Goal: Obtain resource: Obtain resource

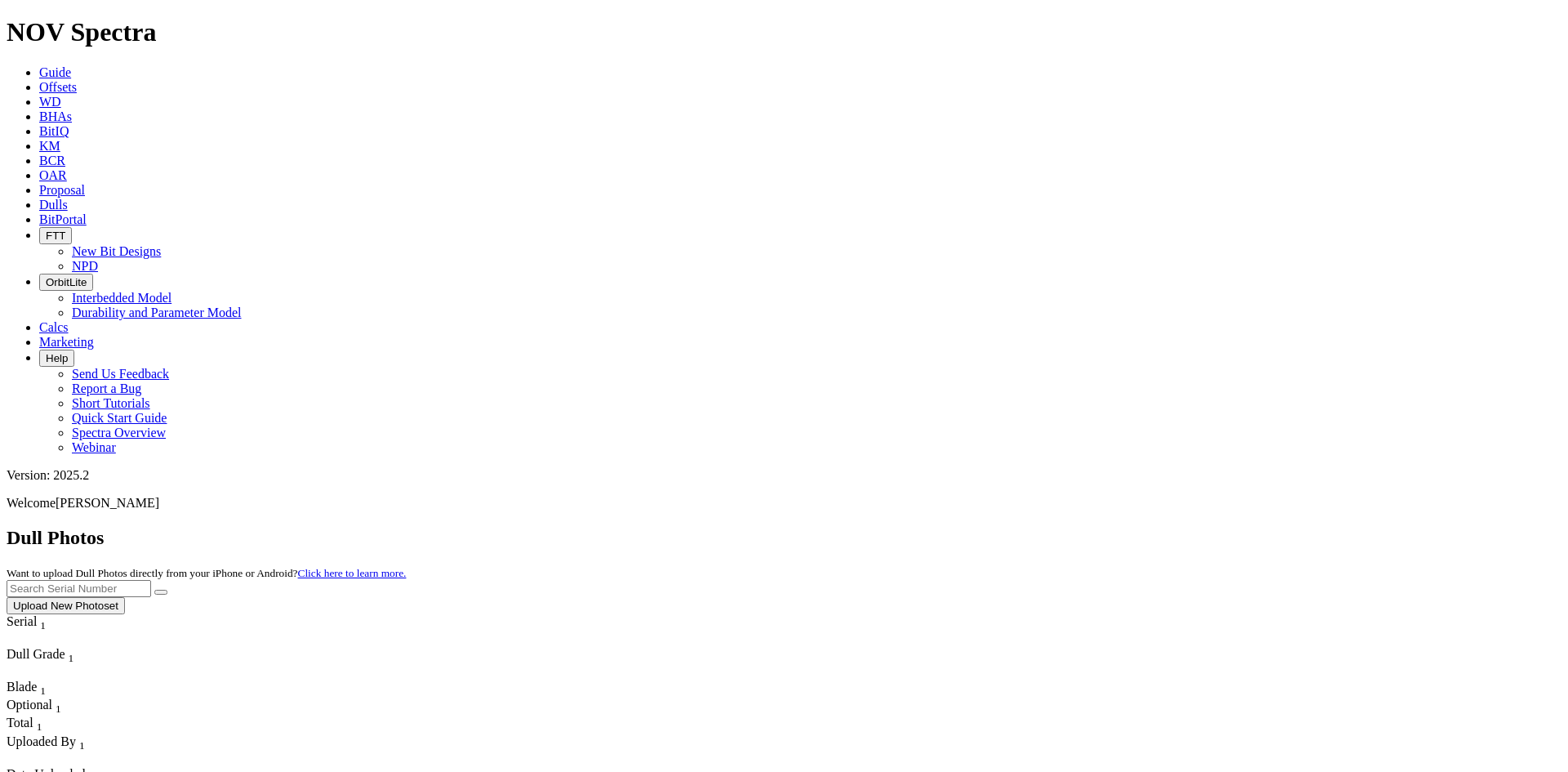
click at [77, 80] on link "Offsets" at bounding box center [58, 87] width 38 height 14
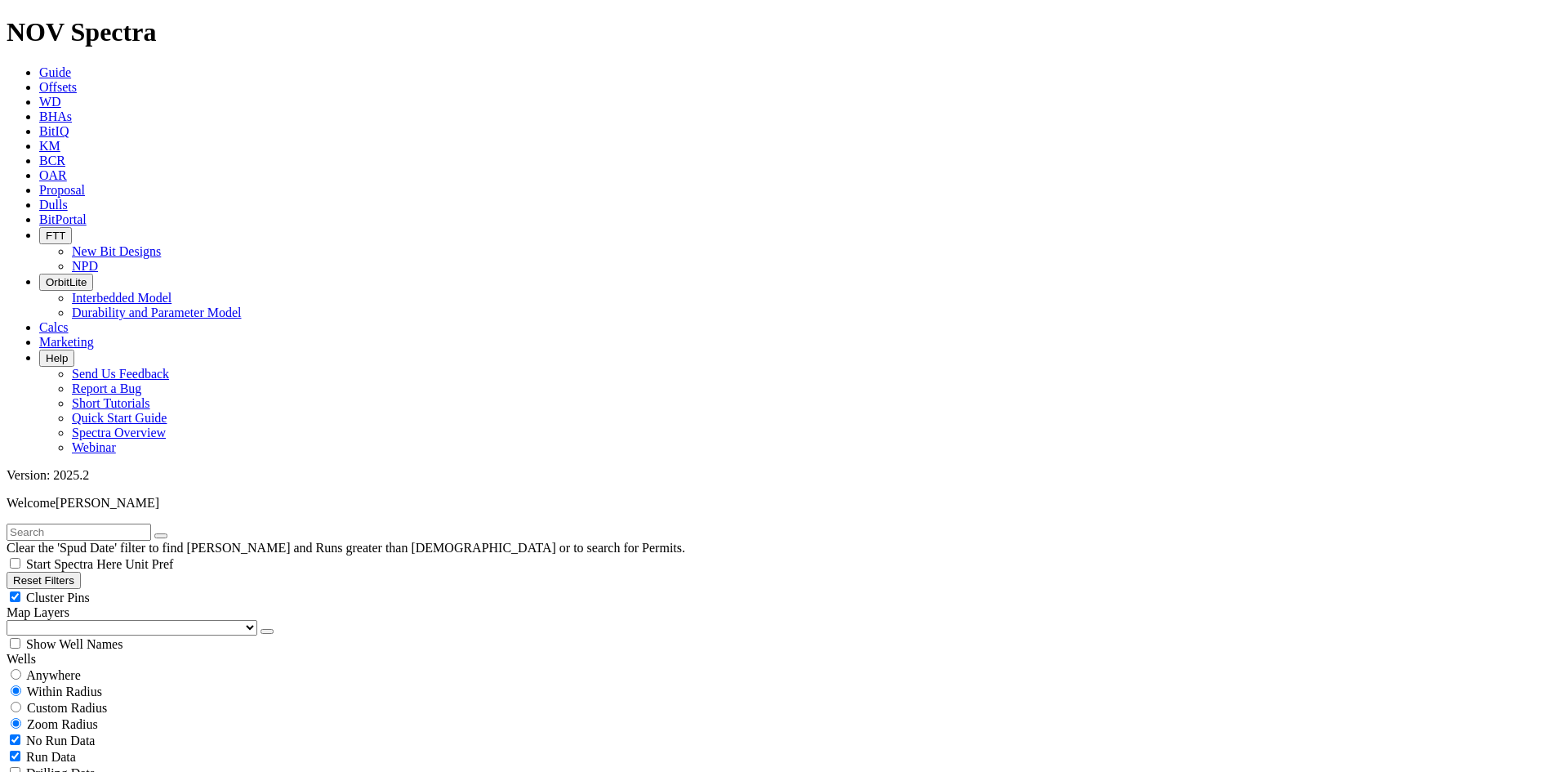
click at [144, 524] on input "text" at bounding box center [79, 532] width 145 height 17
type input "R"
type input "P14"
click at [64, 668] on span "Anywhere" at bounding box center [54, 674] width 55 height 14
radio input "true"
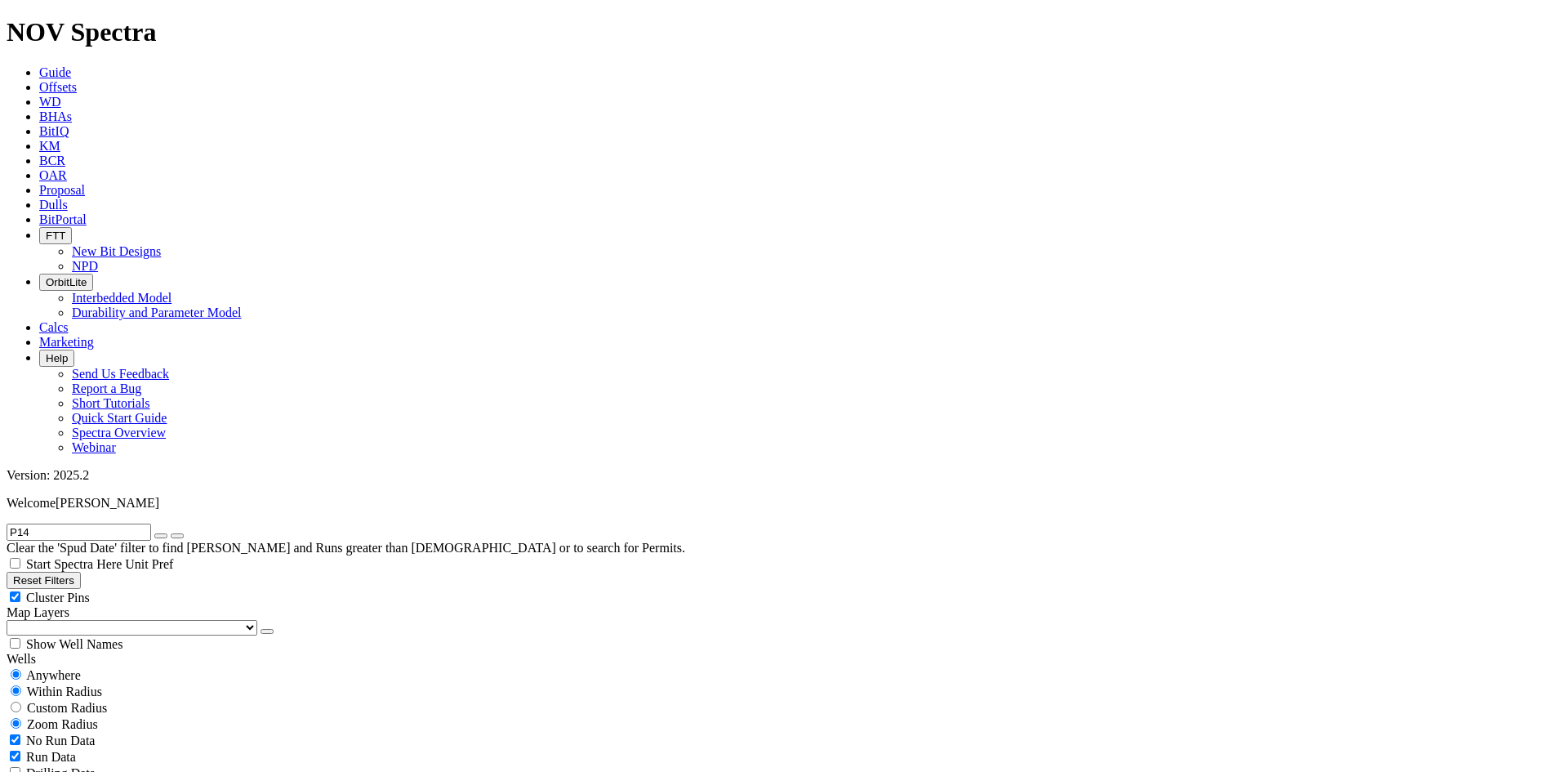
radio input "false"
radio input "true"
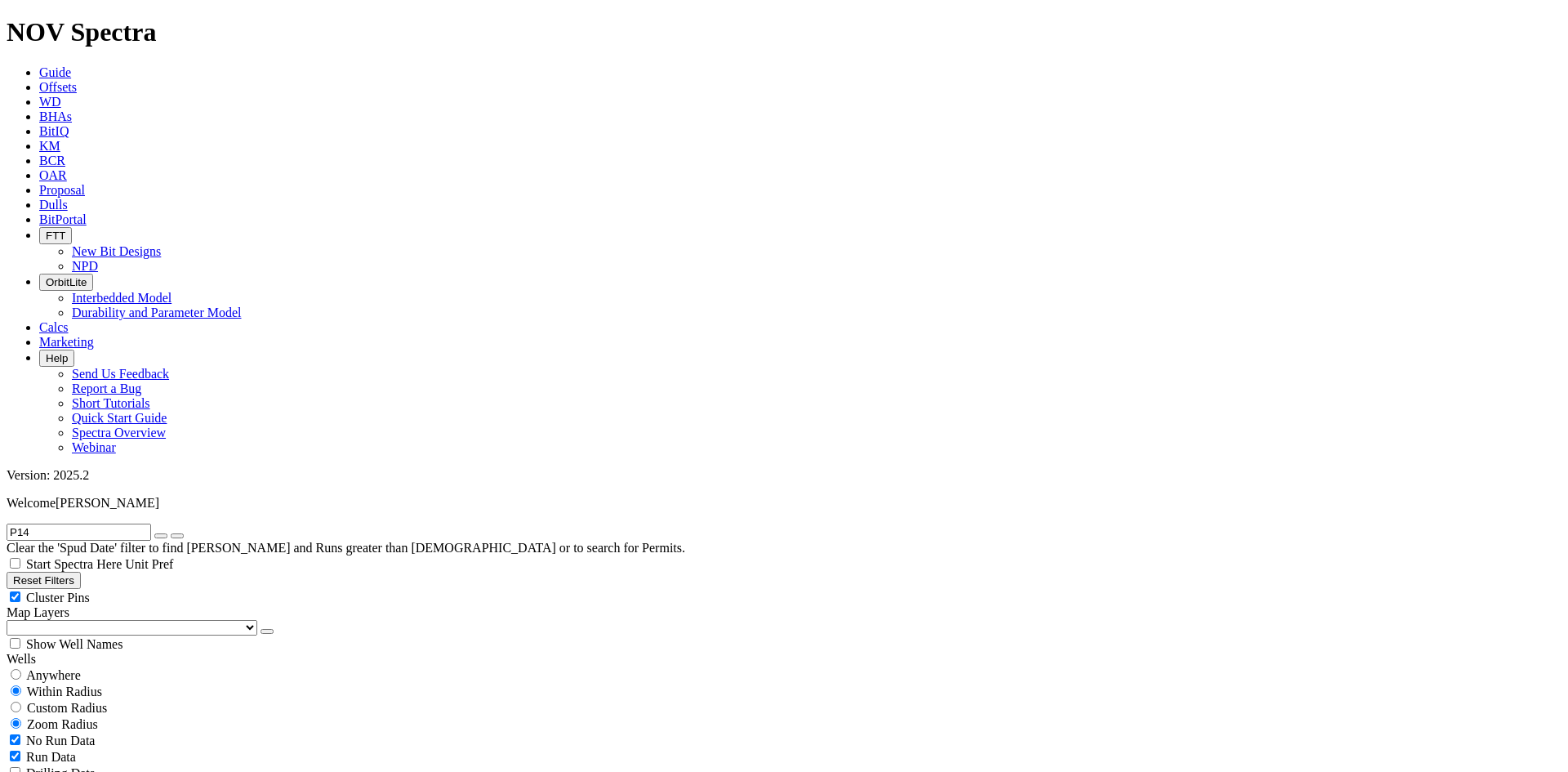
scroll to position [11120, 0]
click at [101, 524] on input "P14" at bounding box center [79, 532] width 145 height 17
type input "P14"
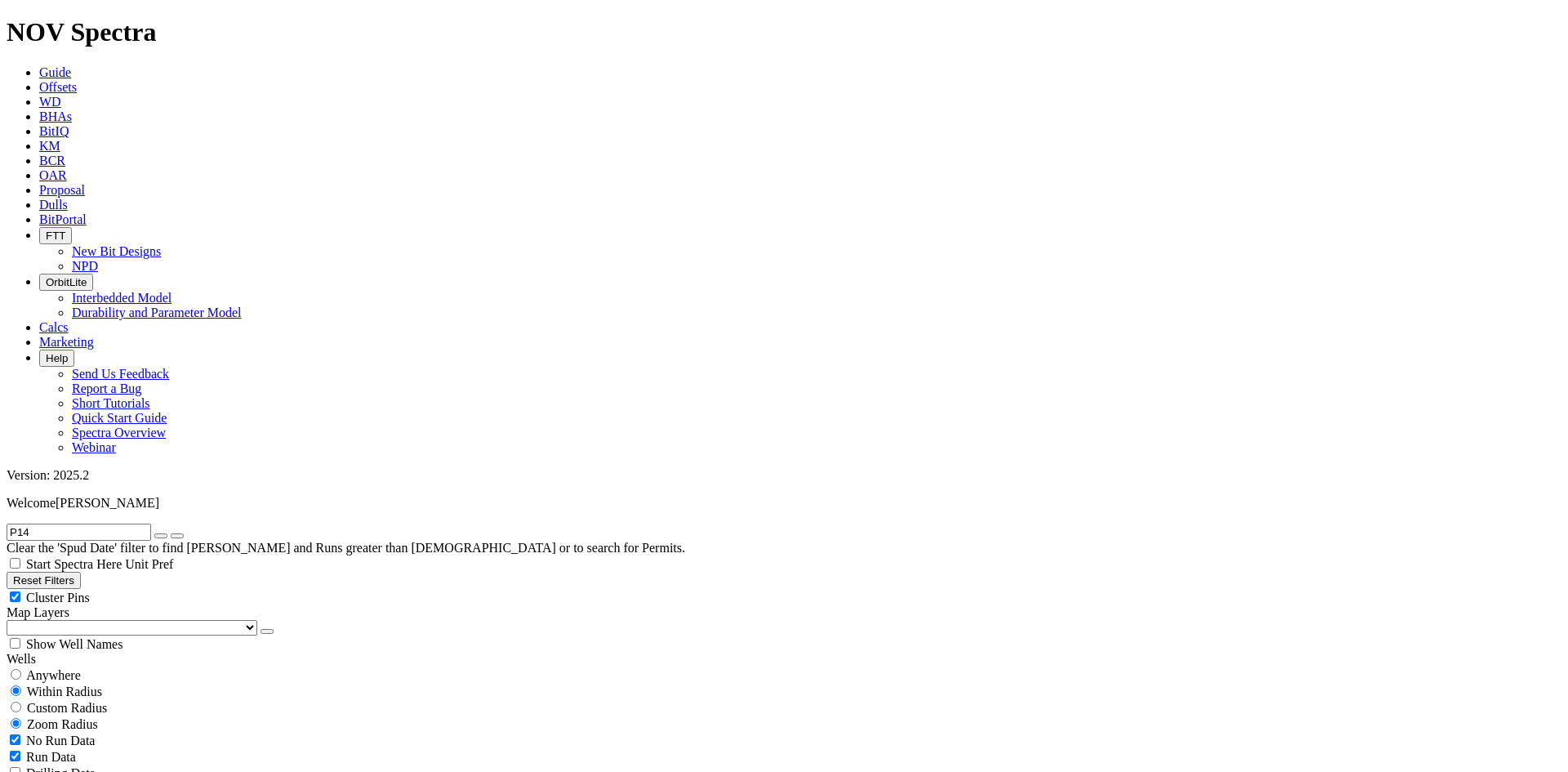
scroll to position [408, 0]
select select "8.75"
checkbox input "false"
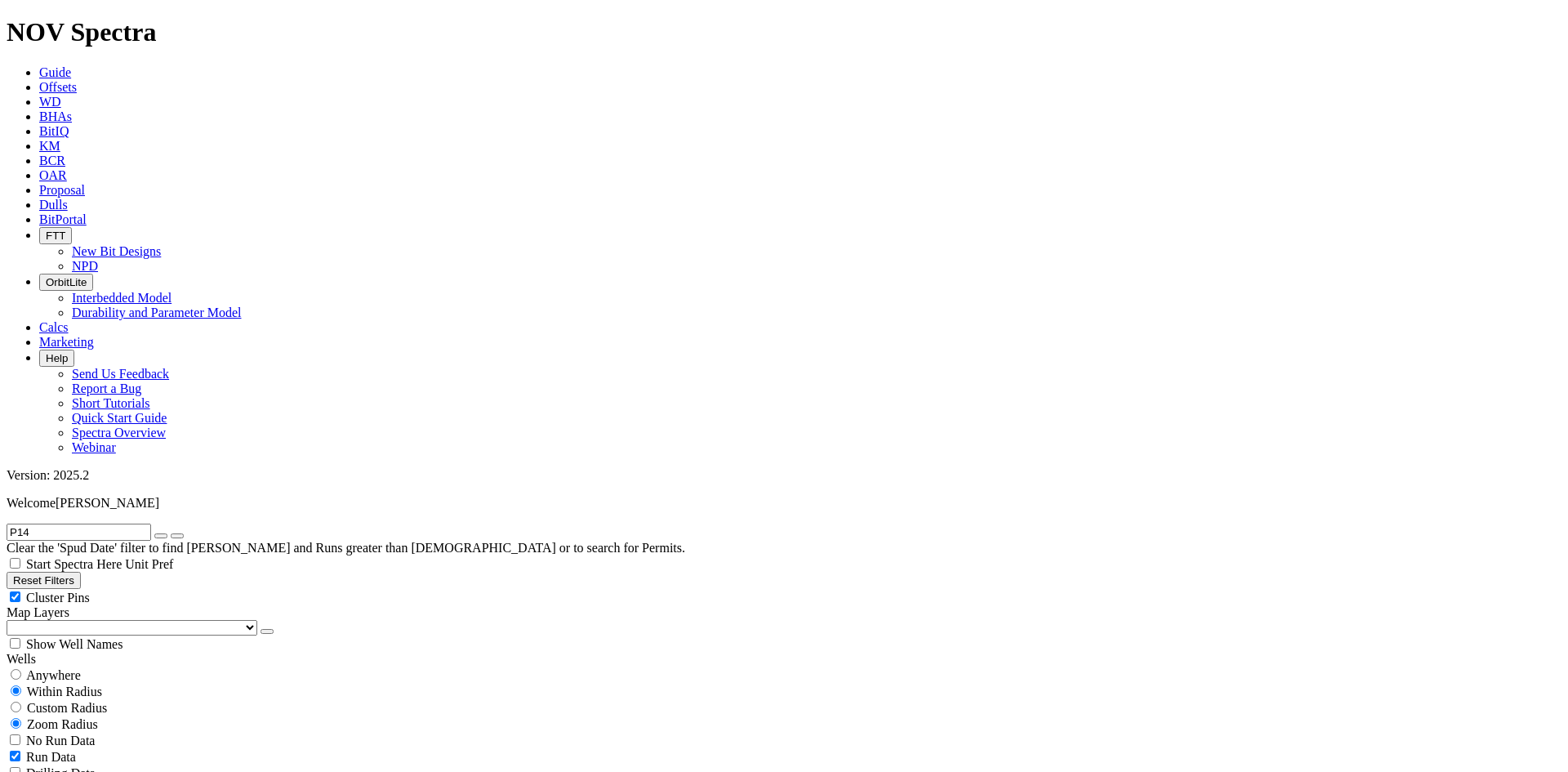
select select "? number:8.75 ?"
